Goal: Information Seeking & Learning: Learn about a topic

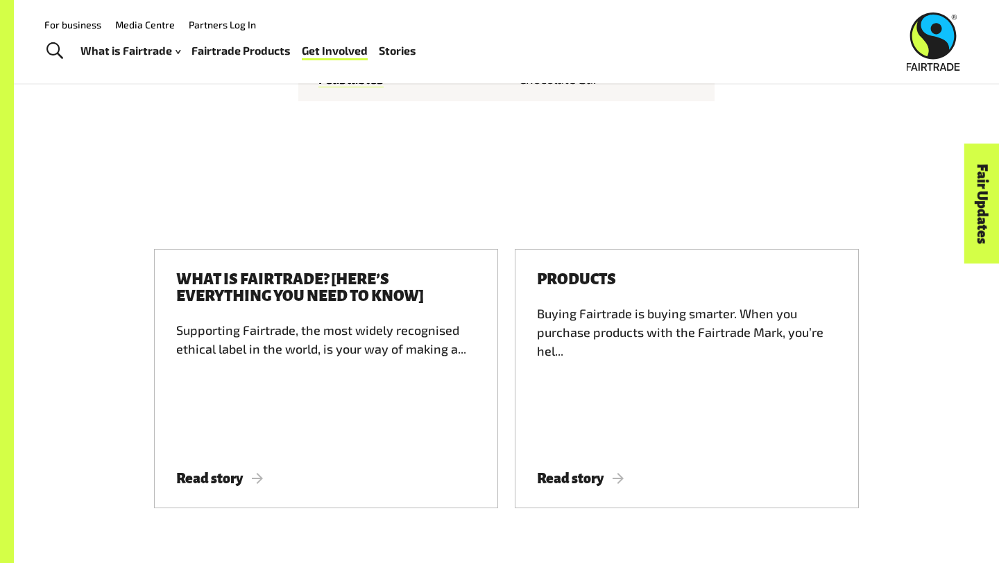
scroll to position [2040, 0]
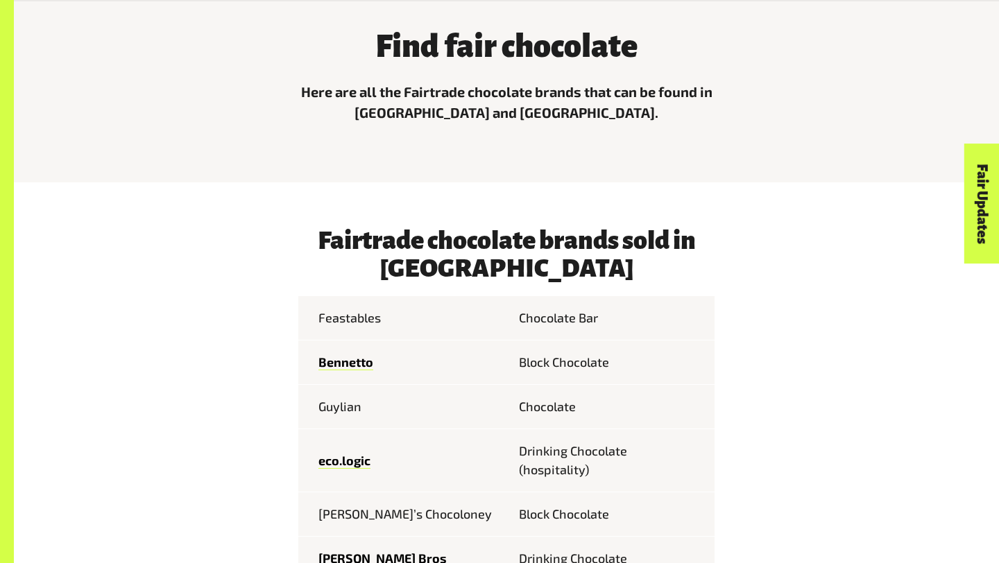
scroll to position [477, 0]
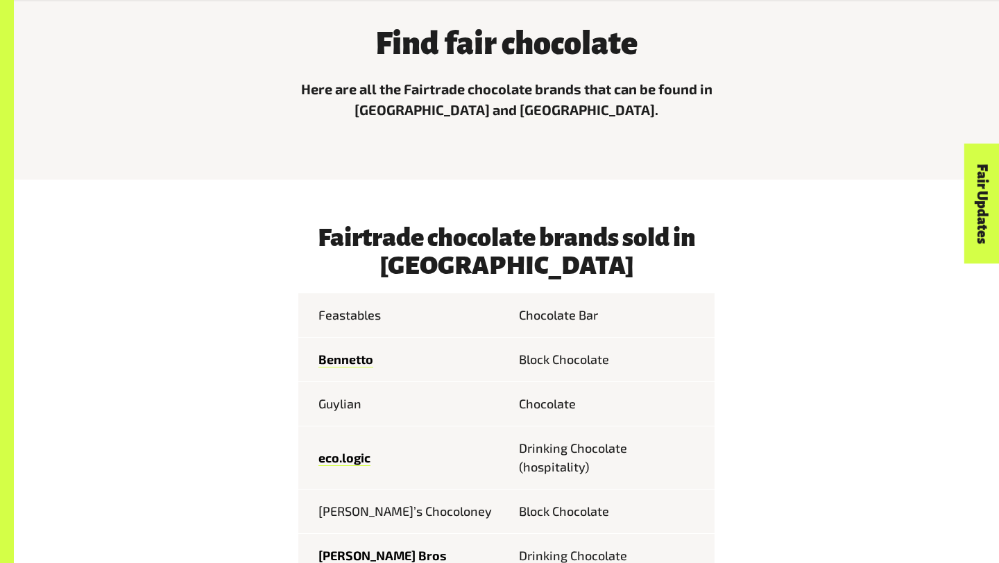
click at [610, 321] on td "Chocolate Bar" at bounding box center [610, 315] width 208 height 44
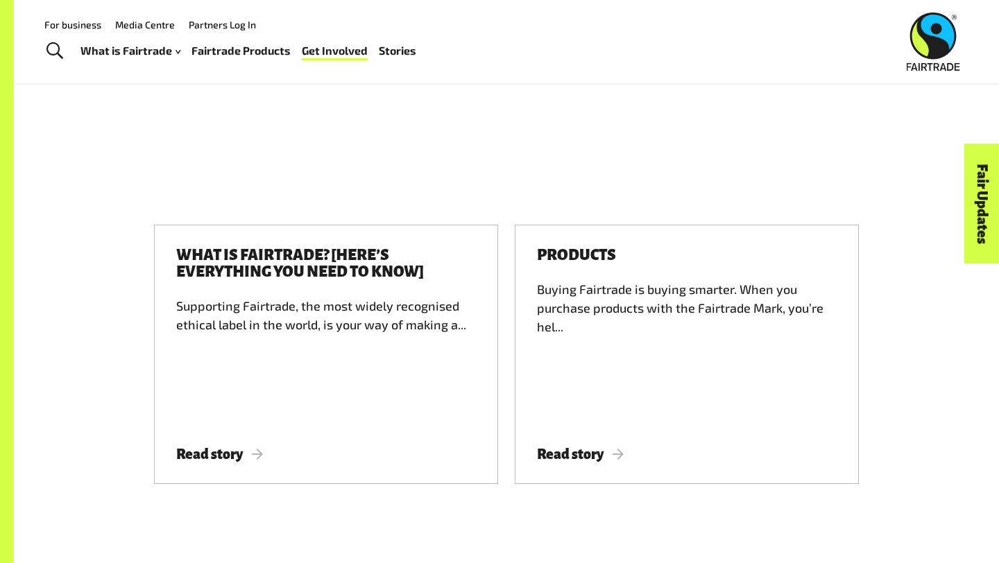
scroll to position [2066, 0]
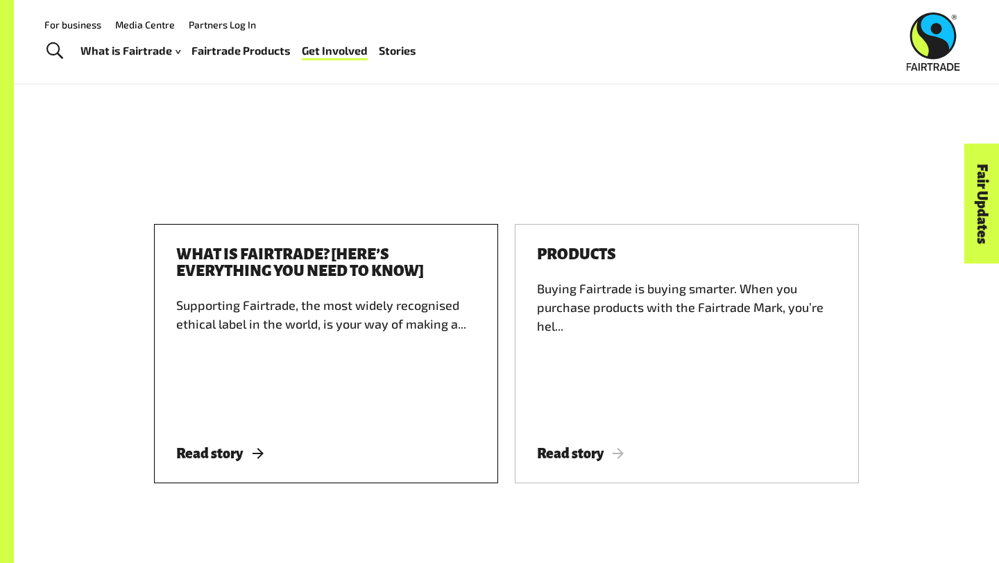
click at [231, 427] on div "What is Fairtrade? [Here’s everything you need to know] Supporting Fairtrade, t…" at bounding box center [326, 353] width 344 height 259
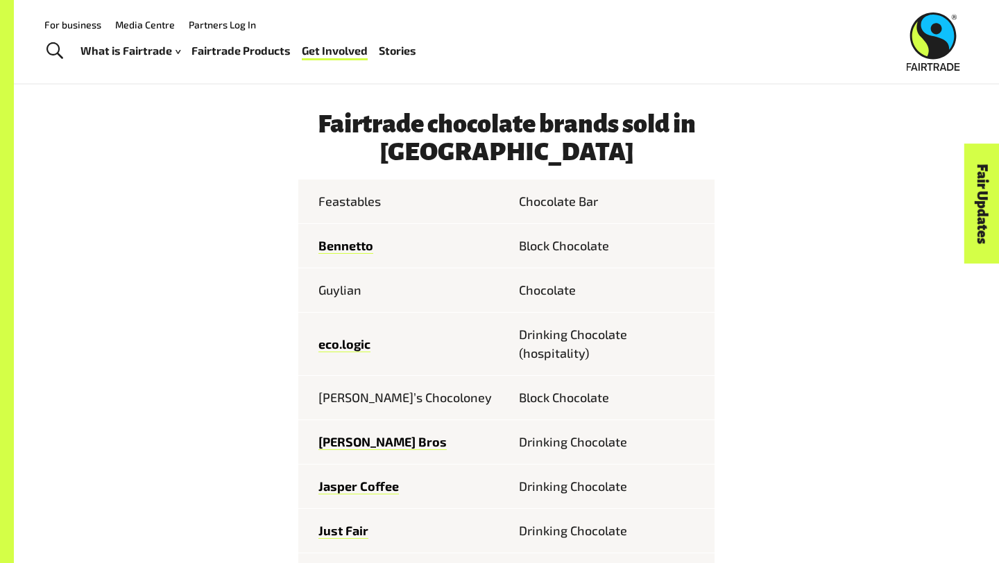
scroll to position [587, 0]
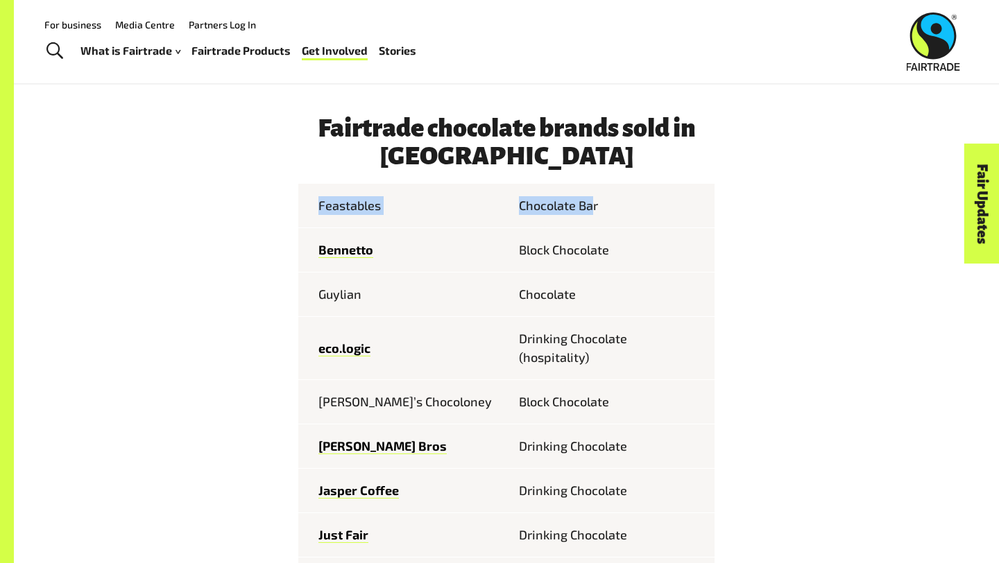
drag, startPoint x: 594, startPoint y: 203, endPoint x: 81, endPoint y: 247, distance: 514.6
click at [497, 210] on td "Feastables" at bounding box center [402, 206] width 208 height 44
drag, startPoint x: 649, startPoint y: 266, endPoint x: 753, endPoint y: 222, distance: 113.1
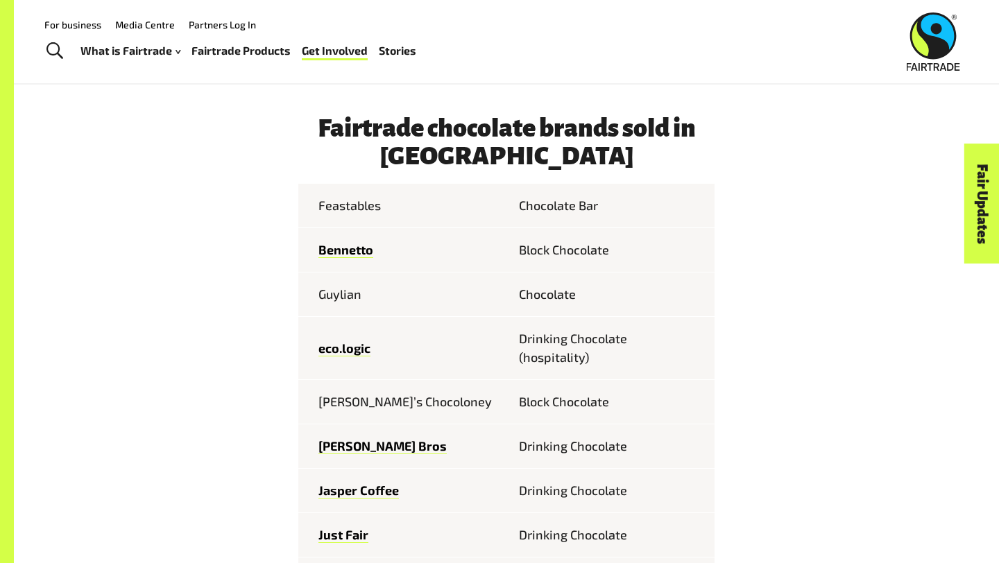
click at [615, 257] on td "Block Chocolate" at bounding box center [610, 250] width 208 height 44
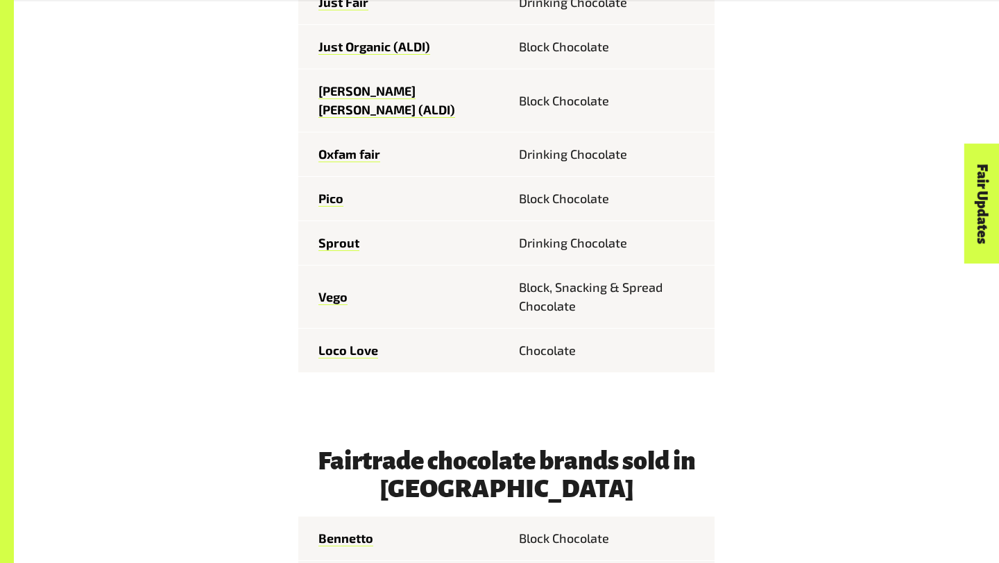
scroll to position [1121, 0]
